Goal: Download file/media

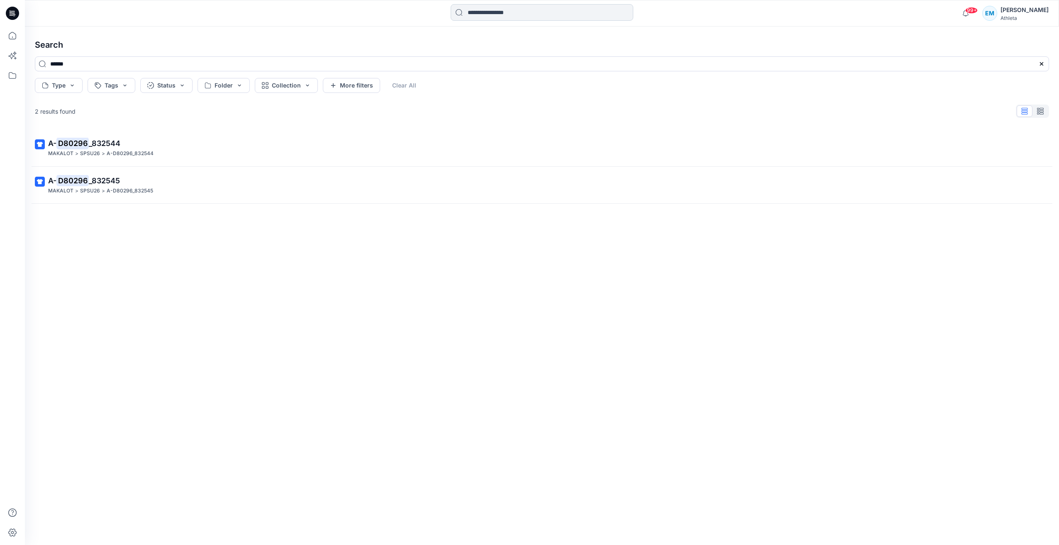
click at [531, 10] on input at bounding box center [542, 12] width 183 height 17
type input "******"
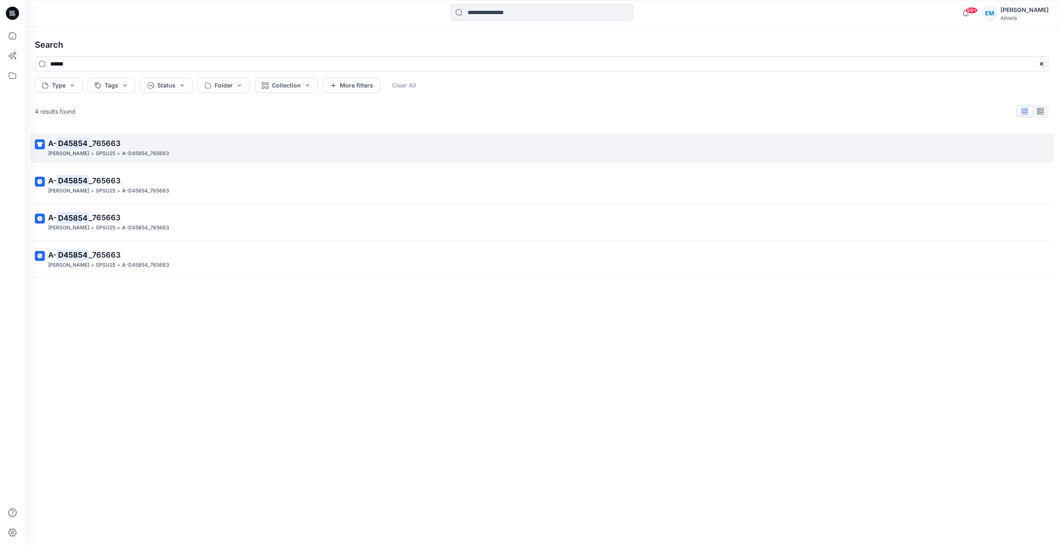
click at [209, 149] on div "[PERSON_NAME] > SPSU25 > A-D45854_765663" at bounding box center [541, 153] width 986 height 9
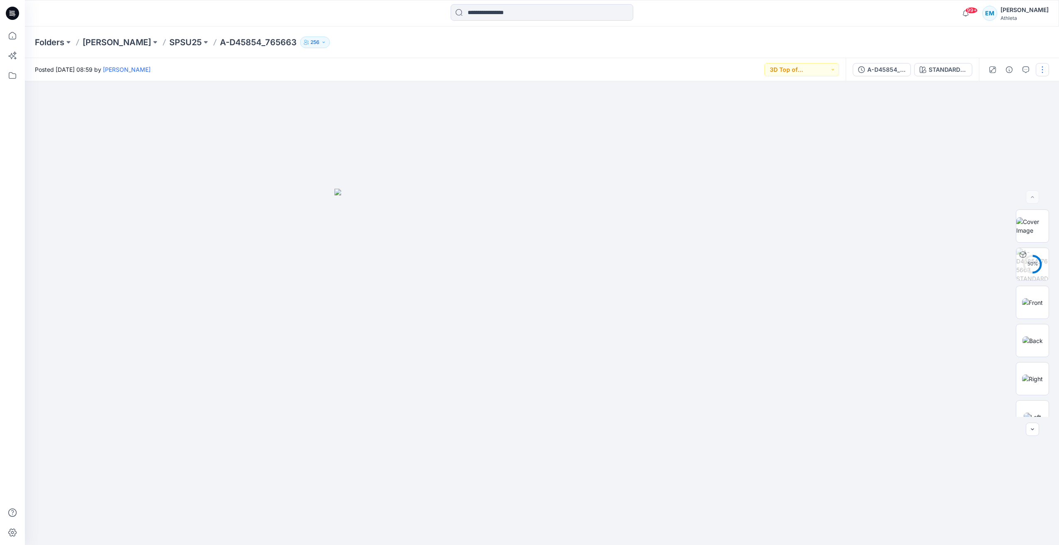
click at [1046, 72] on button "button" at bounding box center [1041, 69] width 13 height 13
click at [882, 270] on div at bounding box center [542, 313] width 1034 height 464
click at [1040, 73] on button "button" at bounding box center [1041, 69] width 13 height 13
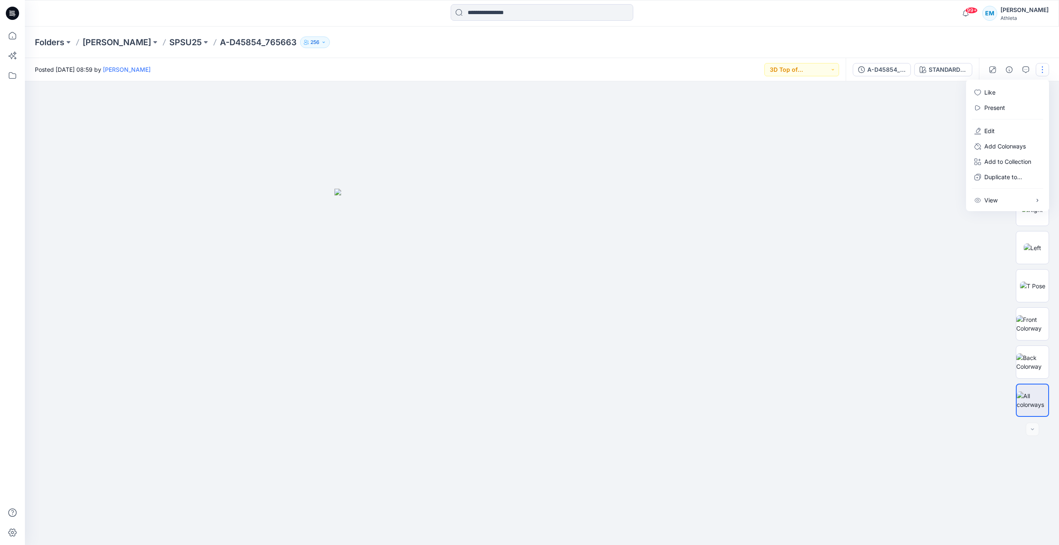
click at [840, 184] on div at bounding box center [542, 313] width 1034 height 464
click at [882, 69] on div "A-D45854_765663" at bounding box center [886, 69] width 38 height 9
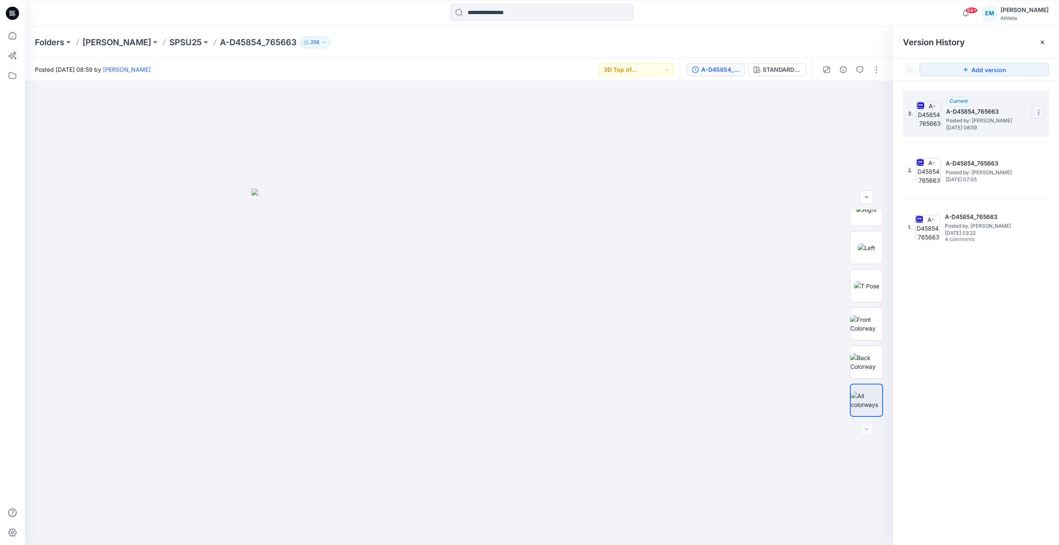
click at [1043, 113] on section at bounding box center [1037, 111] width 13 height 13
click at [999, 131] on span "Download Source BW File" at bounding box center [997, 129] width 70 height 10
click at [370, 120] on div at bounding box center [459, 313] width 868 height 464
